Goal: Task Accomplishment & Management: Manage account settings

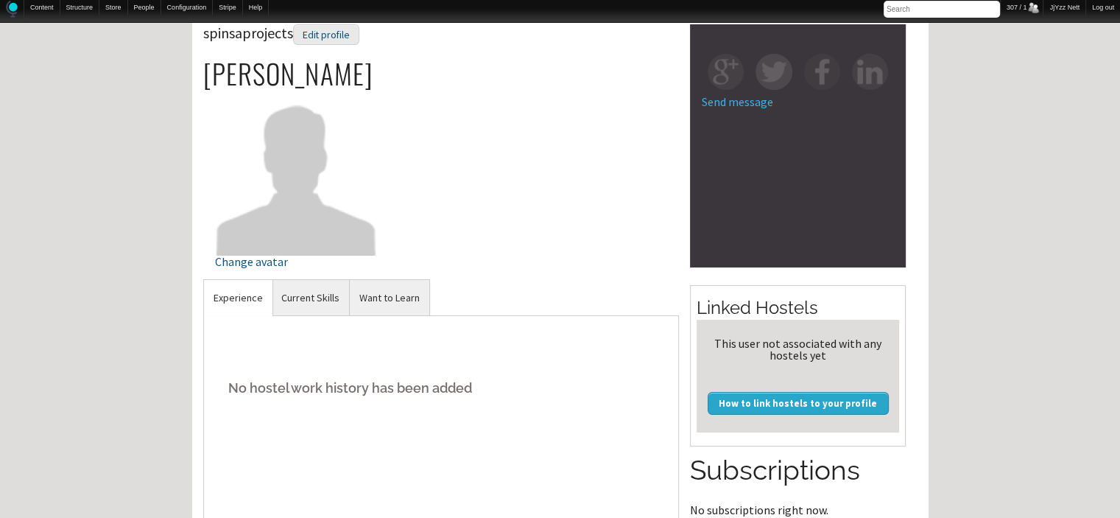
scroll to position [88, 0]
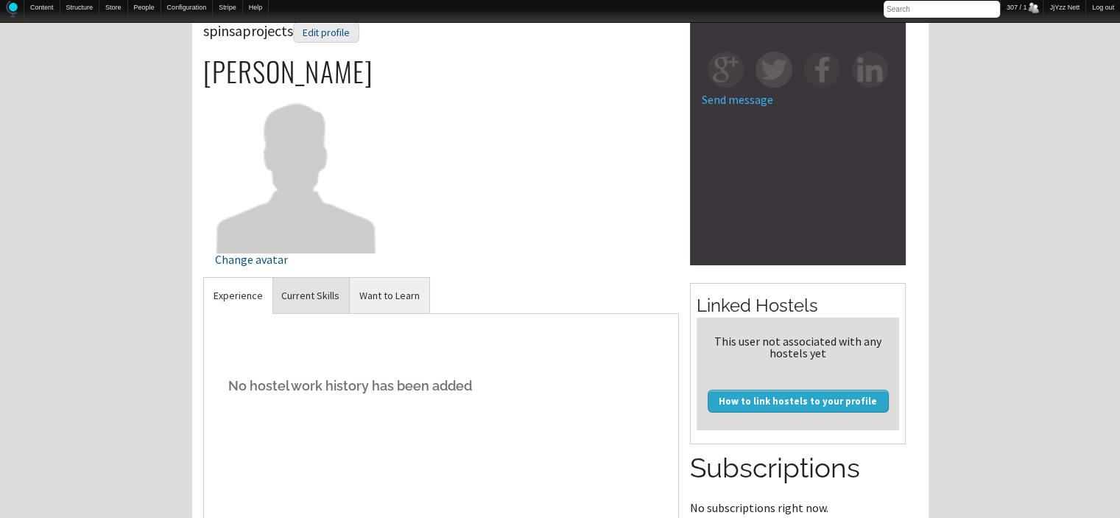
click at [313, 285] on link "Current Skills" at bounding box center [310, 296] width 77 height 36
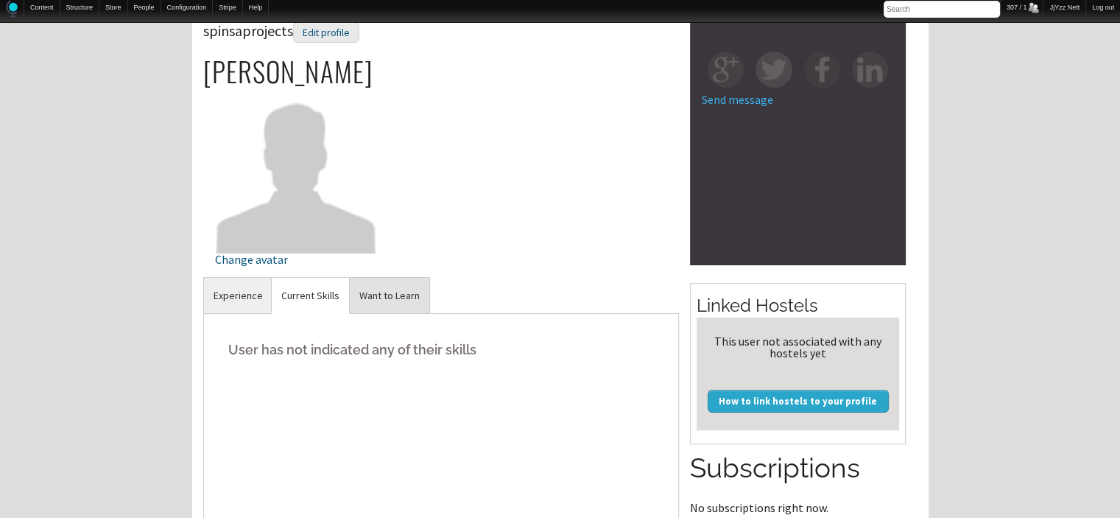
click at [380, 292] on link "Want to Learn" at bounding box center [390, 296] width 80 height 36
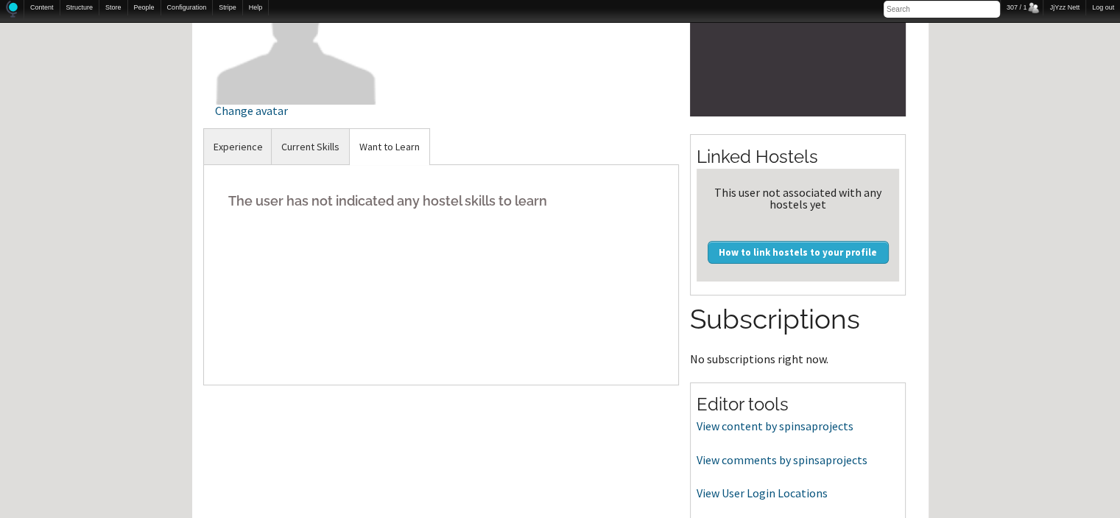
scroll to position [288, 0]
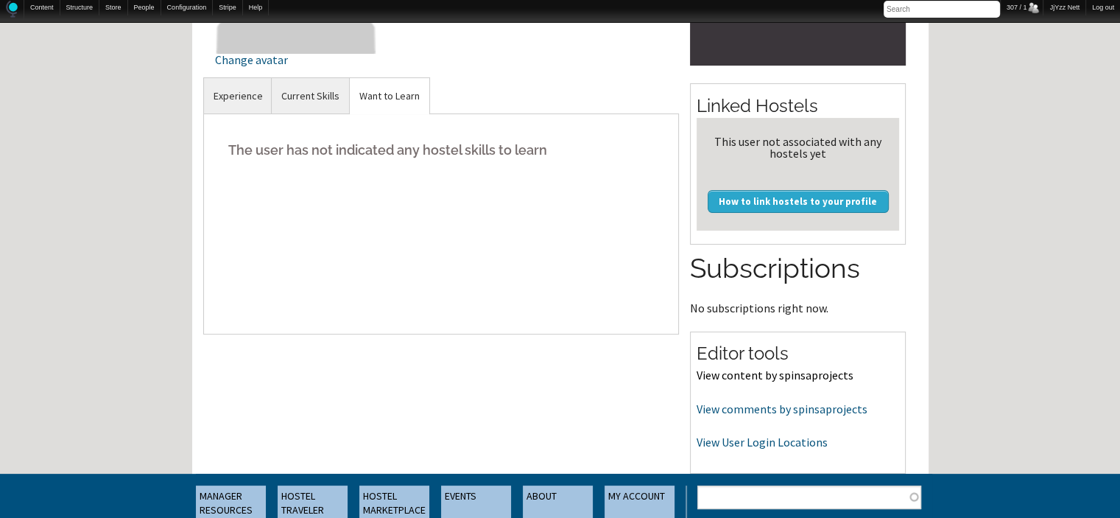
click at [772, 379] on link "View content by spinsaprojects" at bounding box center [774, 374] width 157 height 15
click at [747, 412] on link "View comments by spinsaprojects" at bounding box center [781, 408] width 171 height 15
click at [748, 437] on link "View User Login Locations" at bounding box center [761, 441] width 131 height 15
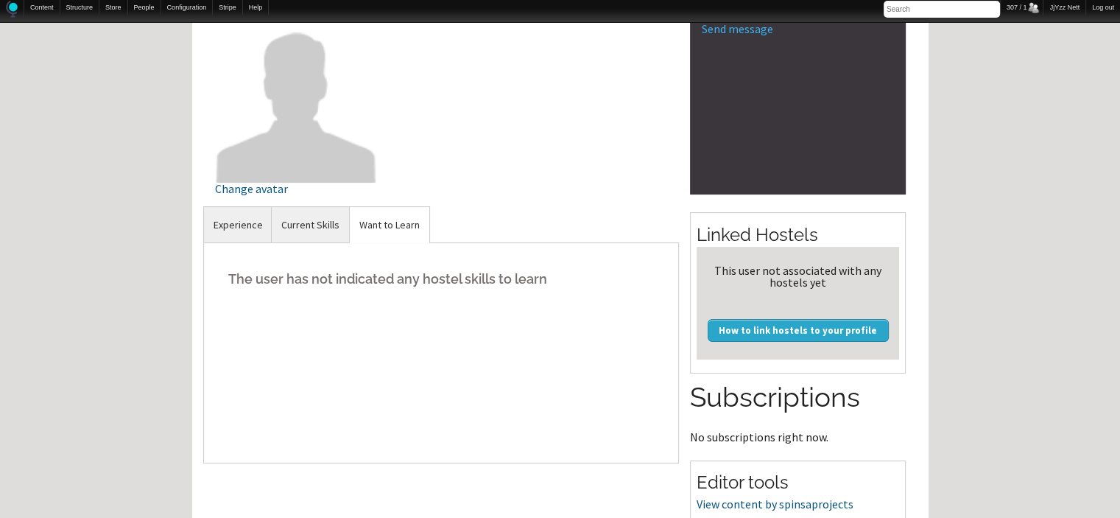
scroll to position [0, 0]
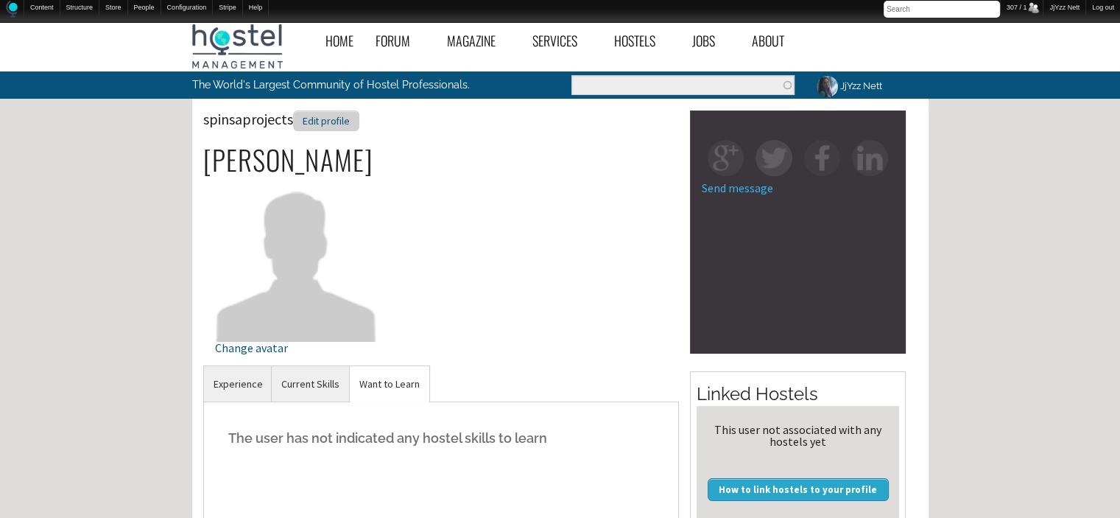
click at [326, 129] on div "Edit profile" at bounding box center [326, 120] width 66 height 21
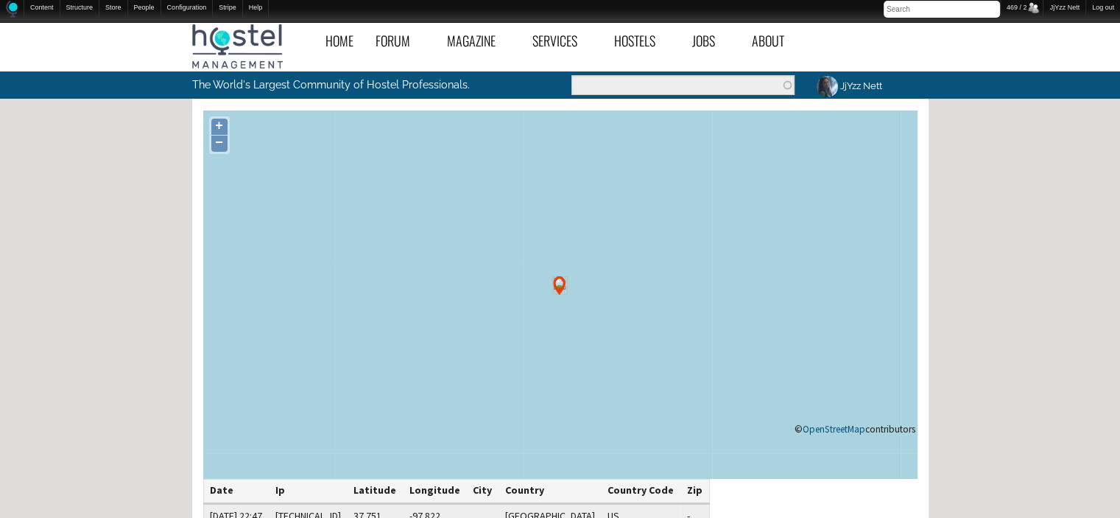
scroll to position [29, 0]
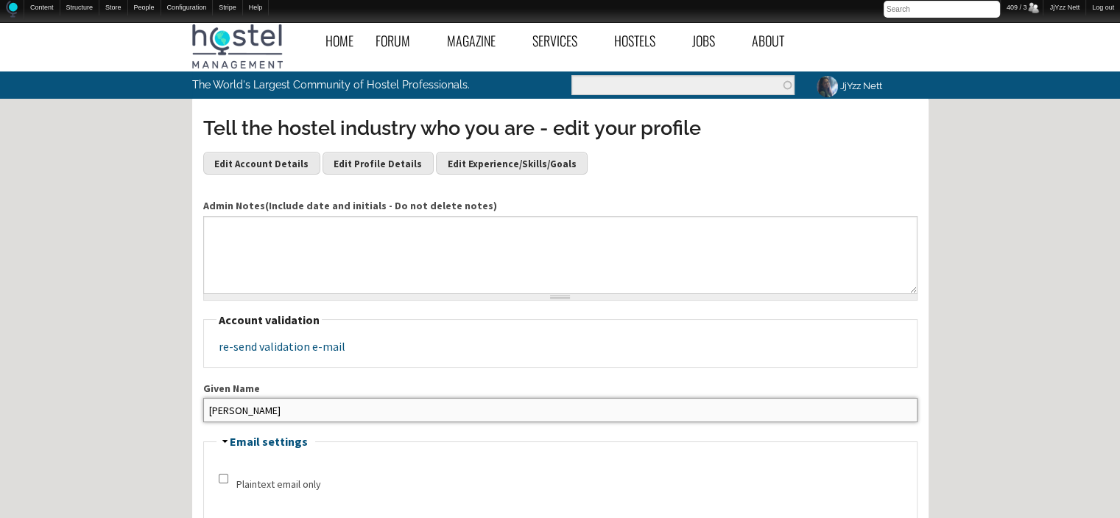
drag, startPoint x: 283, startPoint y: 406, endPoint x: 73, endPoint y: 412, distance: 210.6
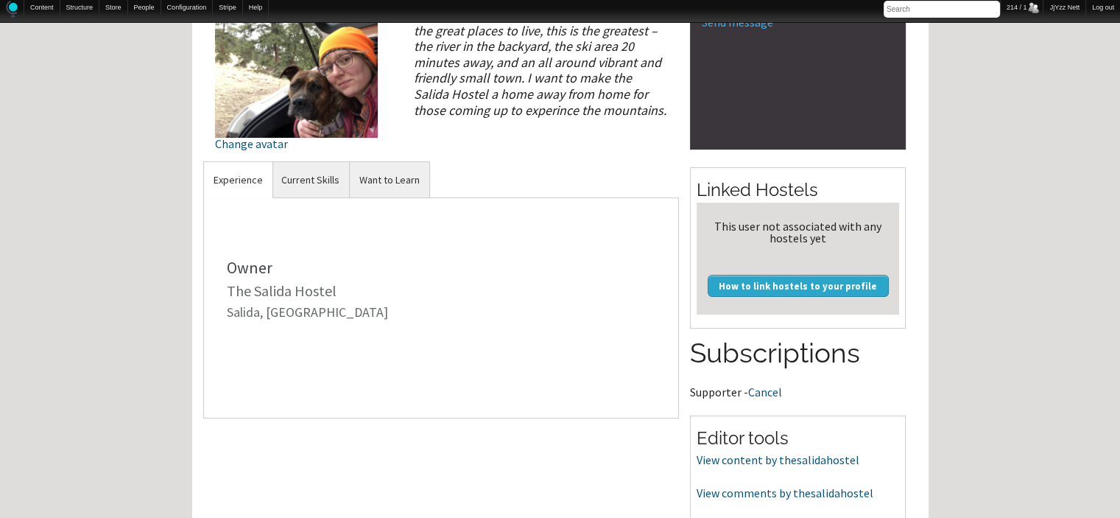
scroll to position [265, 0]
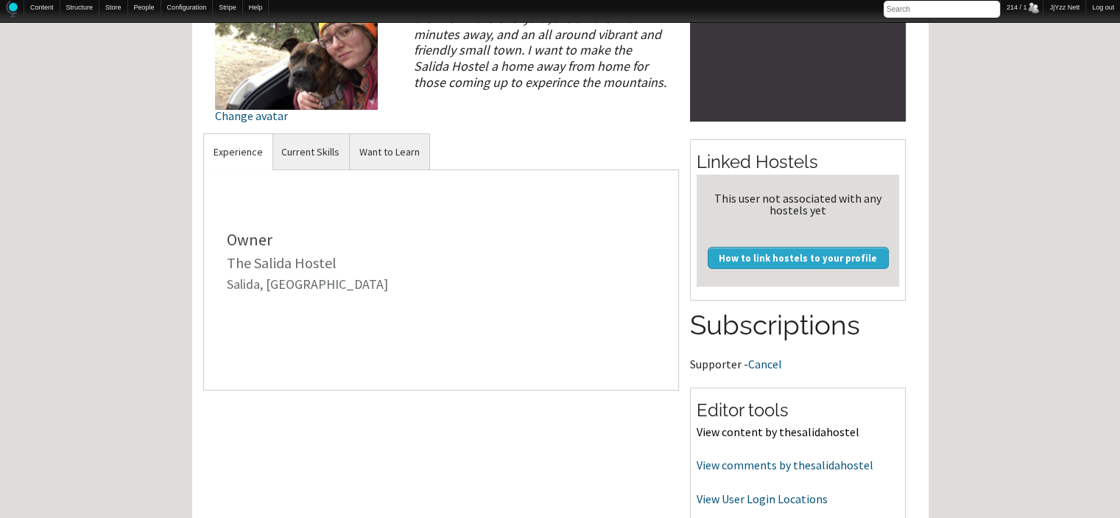
click at [790, 427] on link "View content by thesalidahostel" at bounding box center [777, 431] width 163 height 15
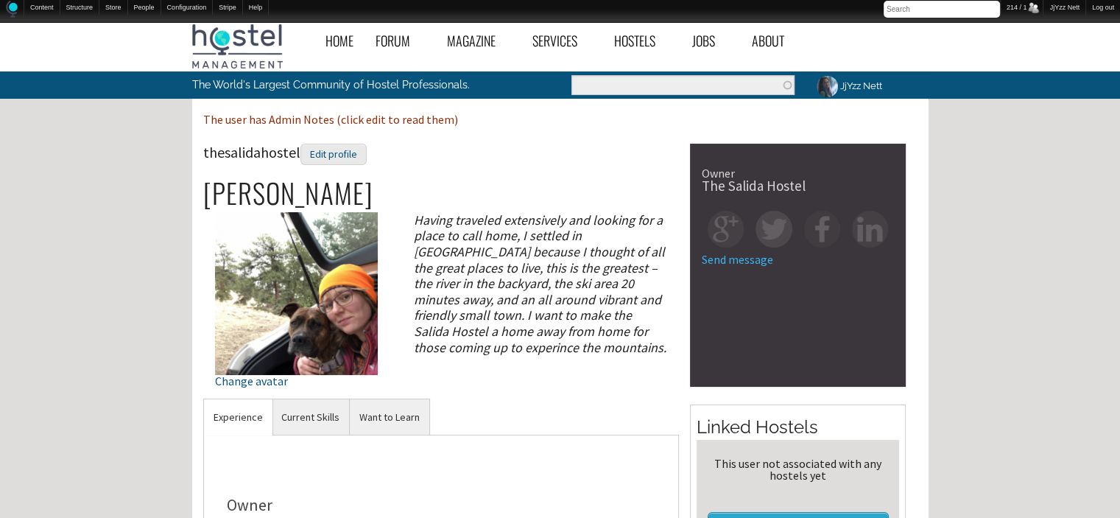
scroll to position [453, 0]
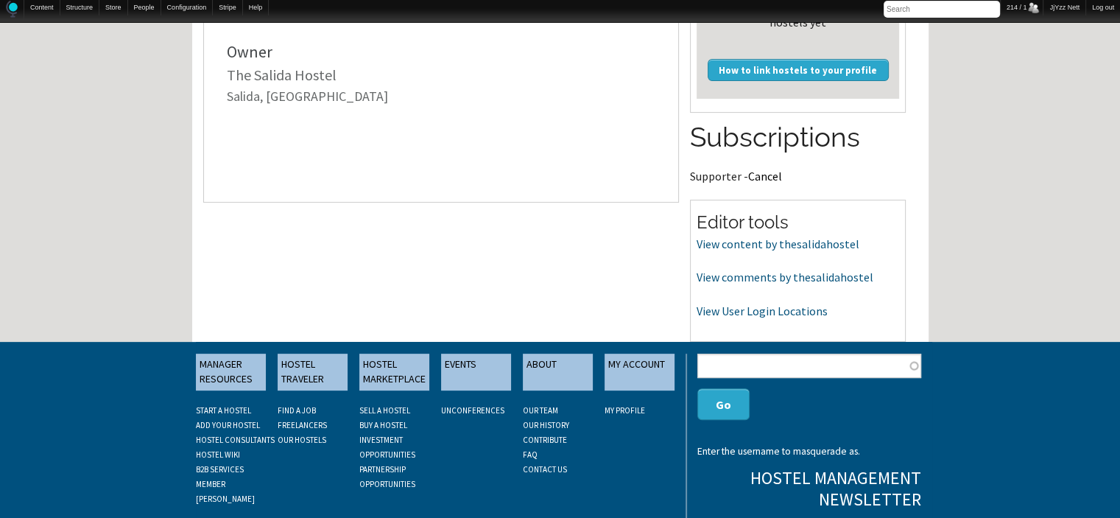
click at [763, 173] on link "Cancel" at bounding box center [765, 176] width 34 height 15
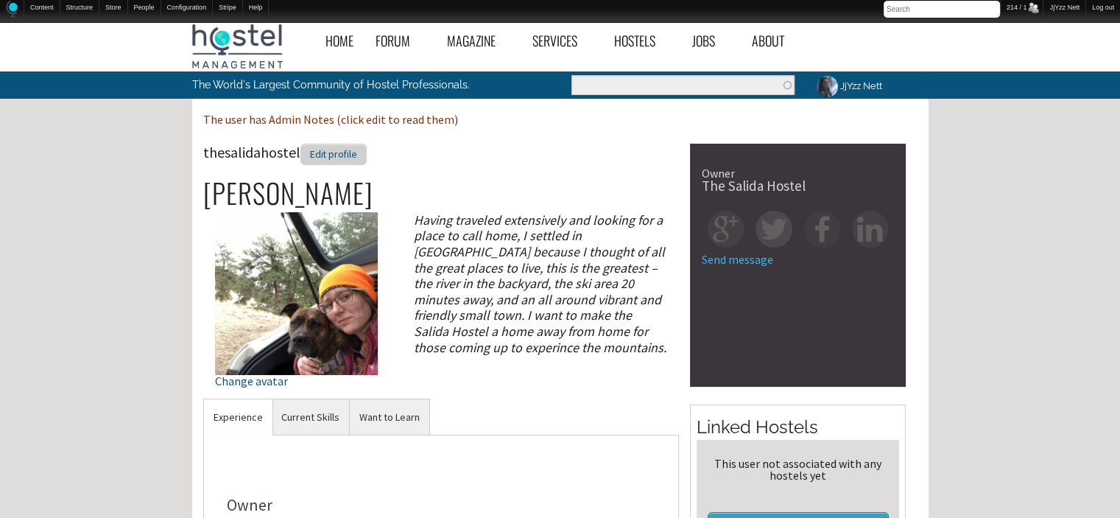
click at [307, 158] on div "Edit profile" at bounding box center [333, 154] width 66 height 21
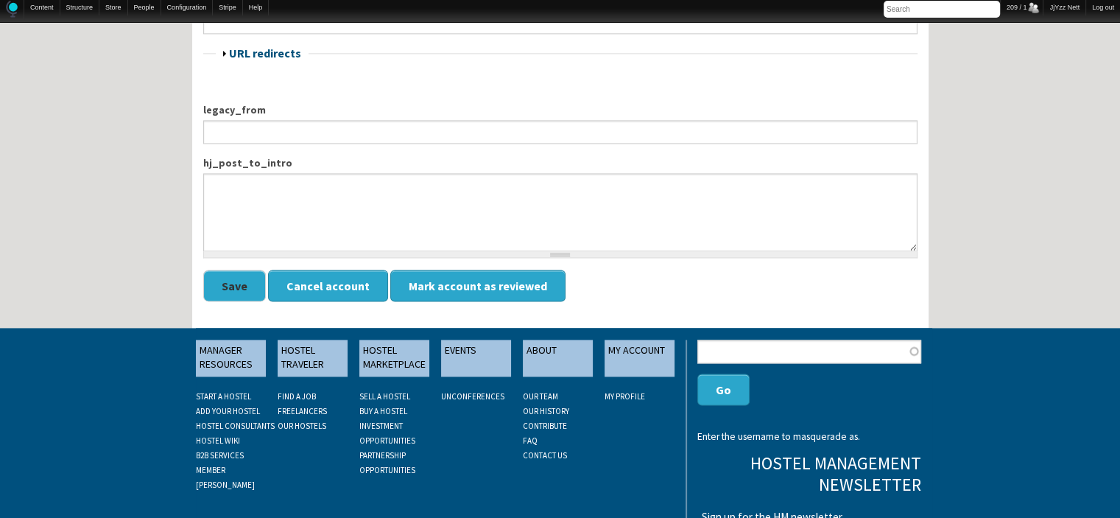
scroll to position [2062, 0]
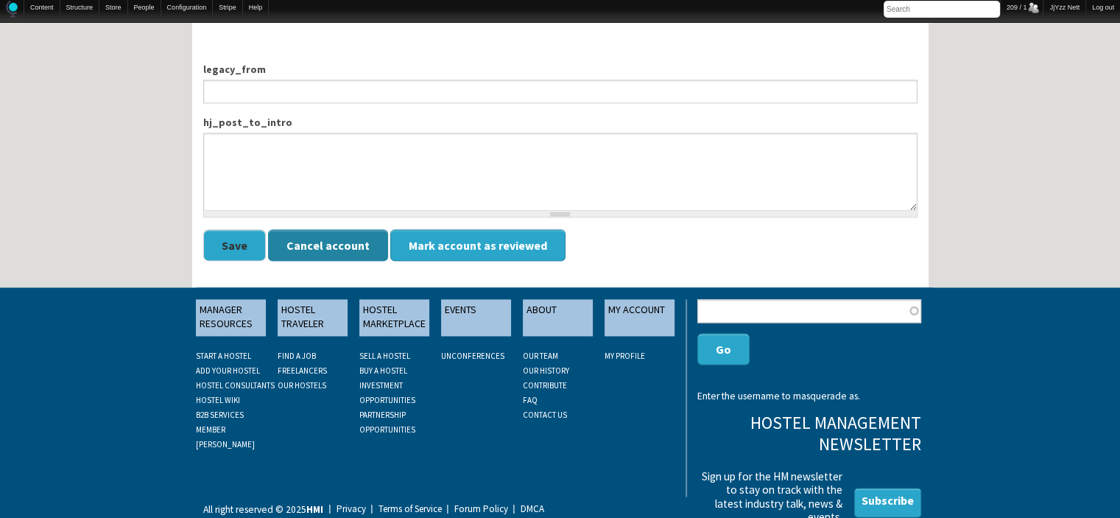
click at [320, 241] on button "Cancel account" at bounding box center [328, 245] width 120 height 32
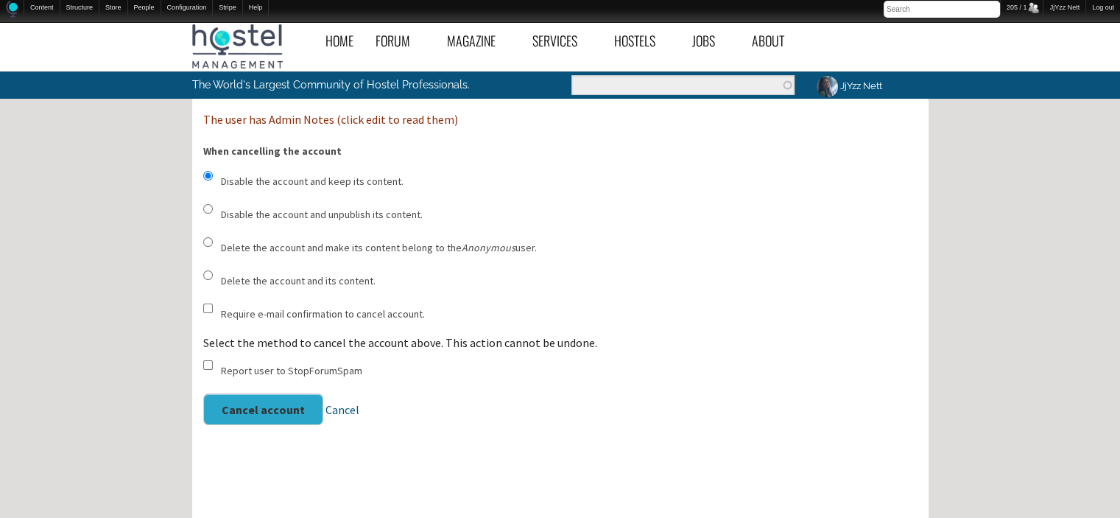
click at [208, 275] on input "Delete the account and its content." at bounding box center [208, 275] width 10 height 10
radio input "true"
click at [268, 414] on button "Cancel account" at bounding box center [263, 409] width 120 height 32
click at [245, 277] on label "Delete the account and its content." at bounding box center [298, 280] width 155 height 15
click at [213, 277] on input "Delete the account and its content." at bounding box center [208, 275] width 10 height 10
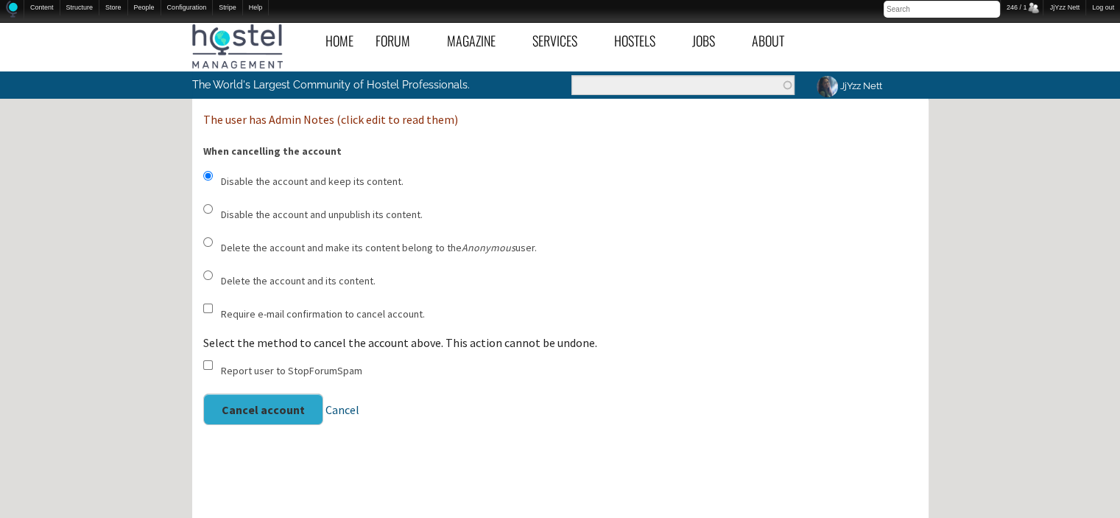
radio input "true"
click at [277, 409] on button "Cancel account" at bounding box center [263, 409] width 120 height 32
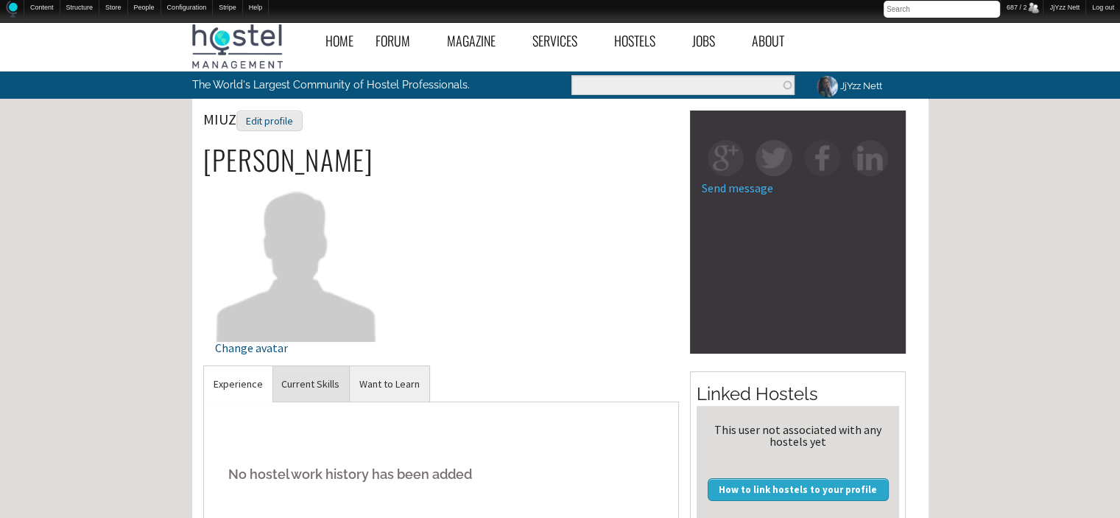
click at [300, 389] on link "Current Skills" at bounding box center [310, 384] width 77 height 36
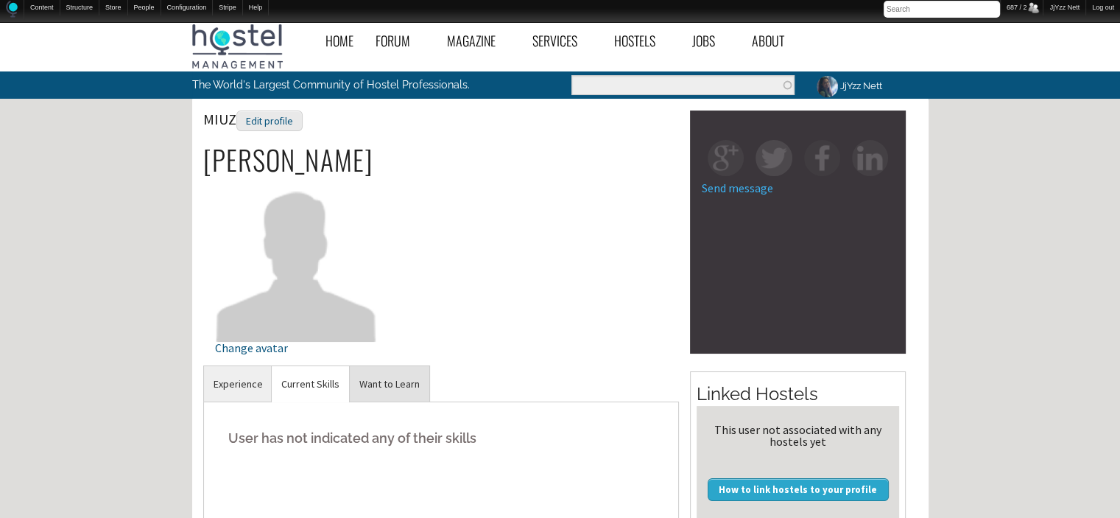
click at [377, 381] on link "Want to Learn" at bounding box center [390, 384] width 80 height 36
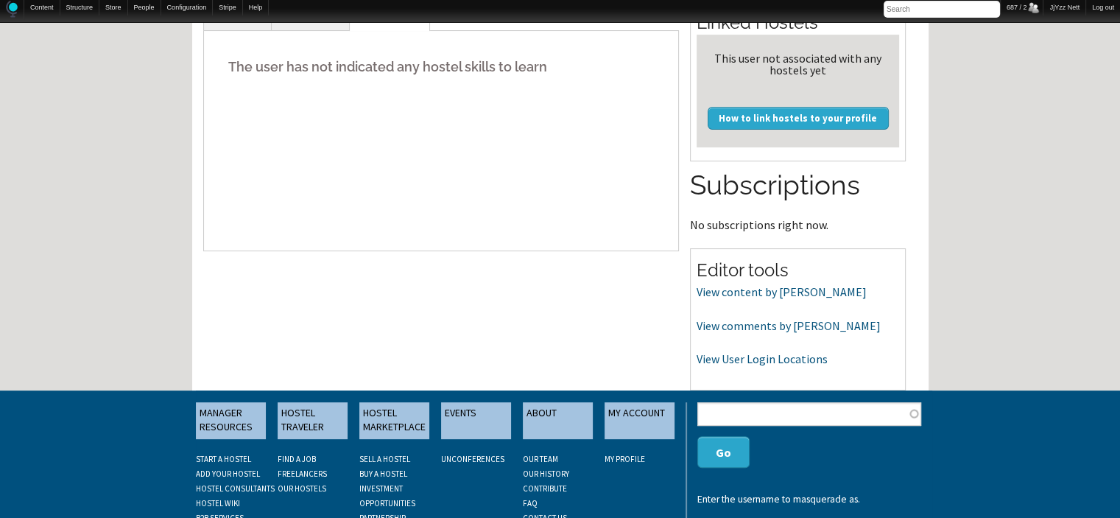
scroll to position [481, 0]
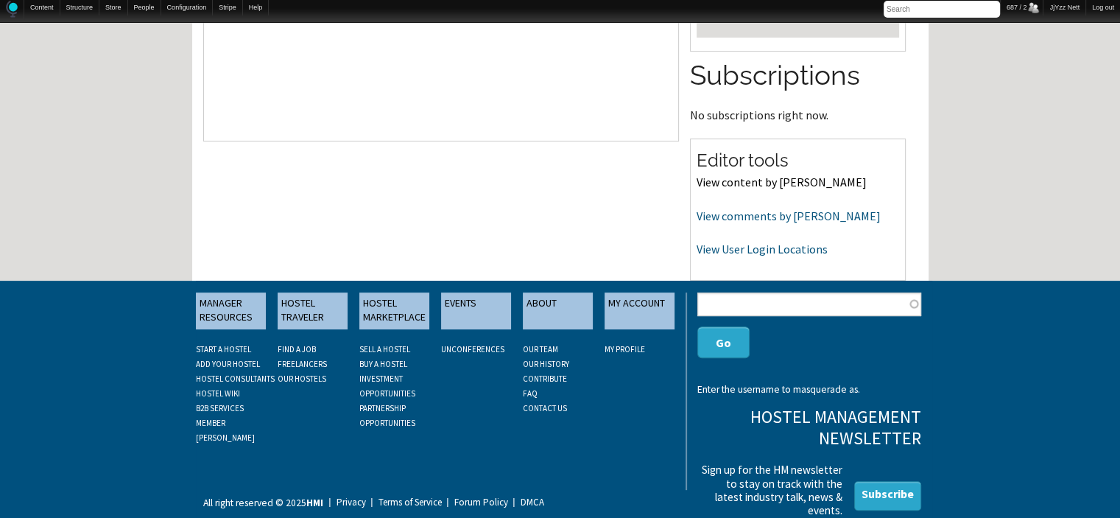
click at [727, 185] on link "View content by MIUZ" at bounding box center [781, 181] width 170 height 15
click at [705, 211] on link "View comments by MIUZ" at bounding box center [788, 215] width 184 height 15
click at [730, 214] on link "View comments by MIUZ" at bounding box center [788, 215] width 184 height 15
click at [716, 247] on link "View User Login Locations" at bounding box center [761, 248] width 131 height 15
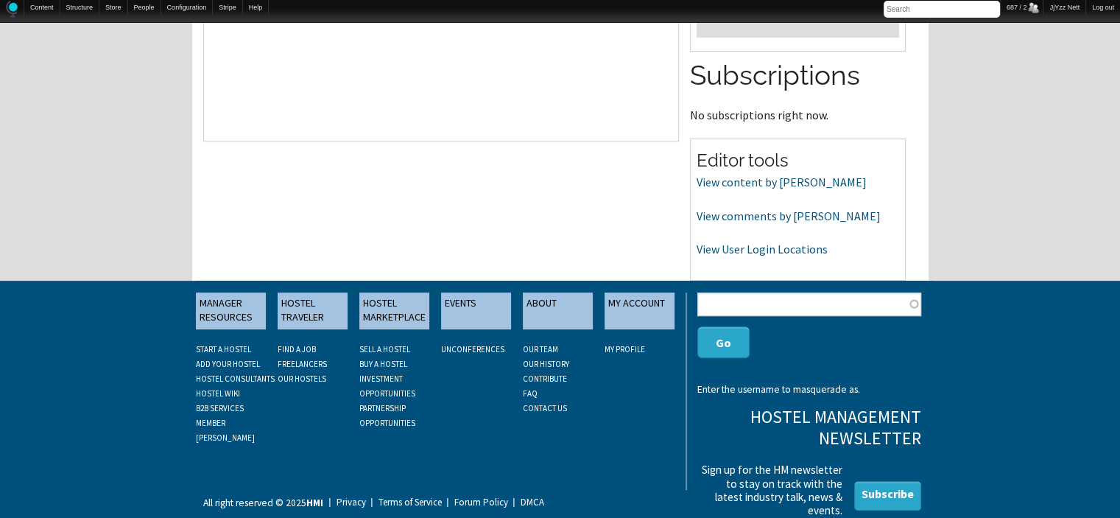
scroll to position [28, 0]
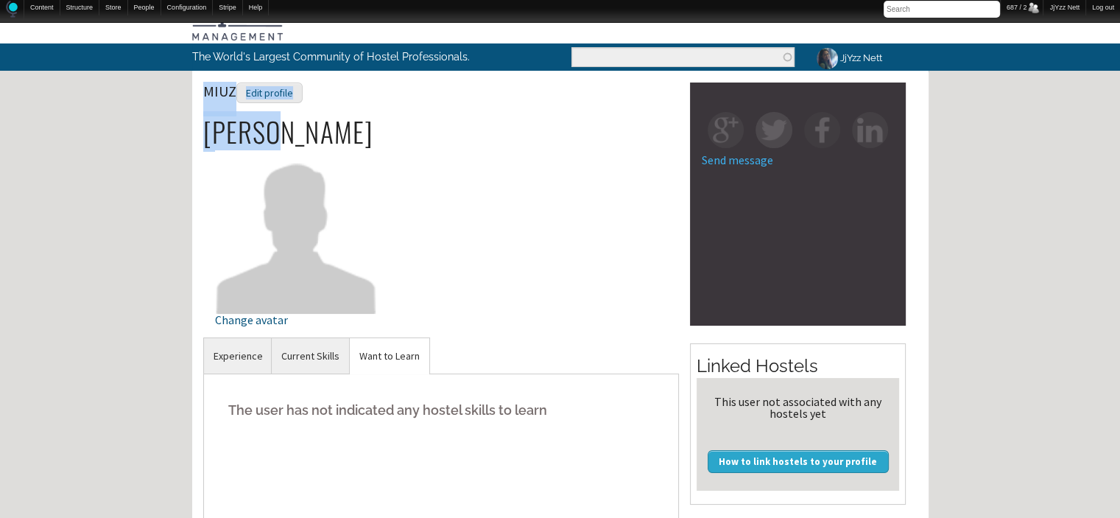
drag, startPoint x: 200, startPoint y: 123, endPoint x: 267, endPoint y: 141, distance: 68.6
click at [267, 141] on div "MIUZ Edit profile Vladimir Fevralev Change avatar MIUZ Experience No hostel wor…" at bounding box center [560, 526] width 736 height 889
click at [285, 135] on h2 "Vladimir Fevralev" at bounding box center [441, 131] width 476 height 31
drag, startPoint x: 285, startPoint y: 135, endPoint x: 203, endPoint y: 133, distance: 81.8
click at [203, 133] on h2 "Vladimir Fevralev" at bounding box center [441, 131] width 476 height 31
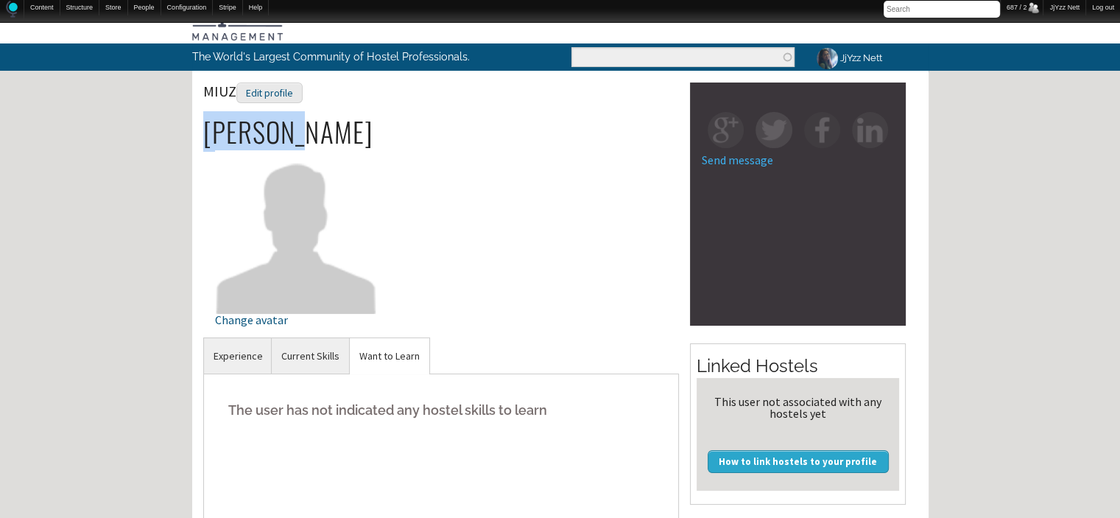
copy h2 "Vladimir"
